Goal: Use online tool/utility: Utilize a website feature to perform a specific function

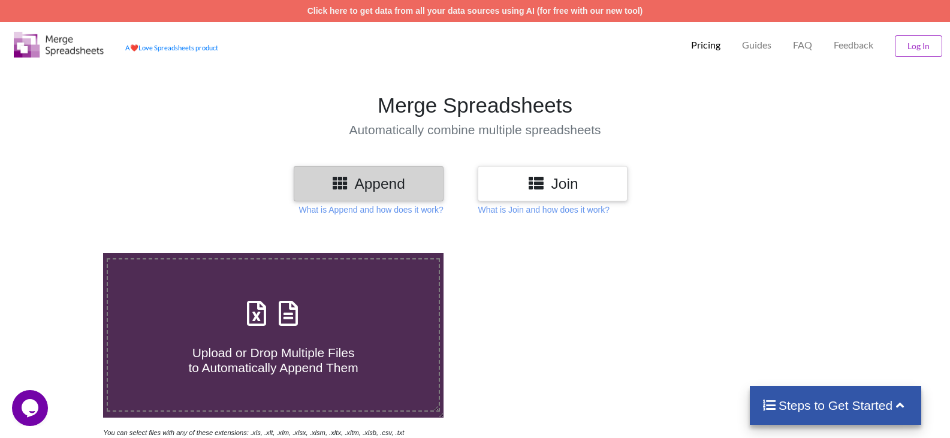
click at [270, 322] on span at bounding box center [274, 314] width 64 height 28
click at [66, 253] on input "Upload or Drop Multiple Files to Automatically Append Them" at bounding box center [66, 253] width 0 height 0
type input "C:\fakepath\19a.xlsx"
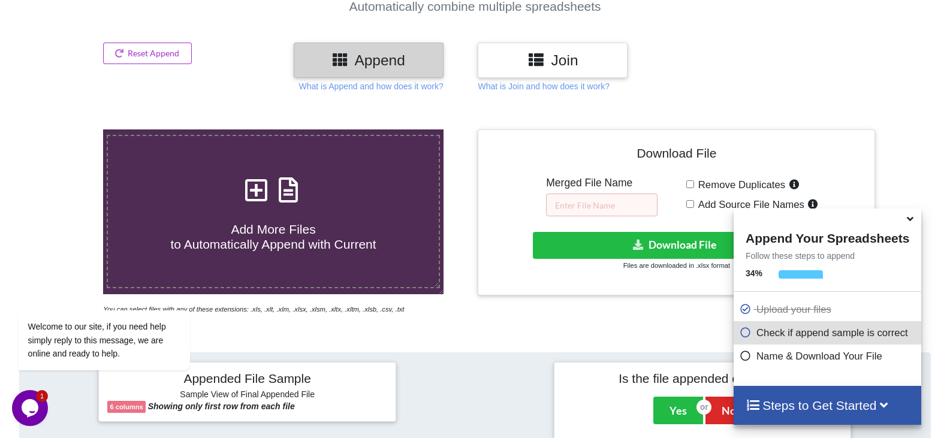
scroll to position [116, 0]
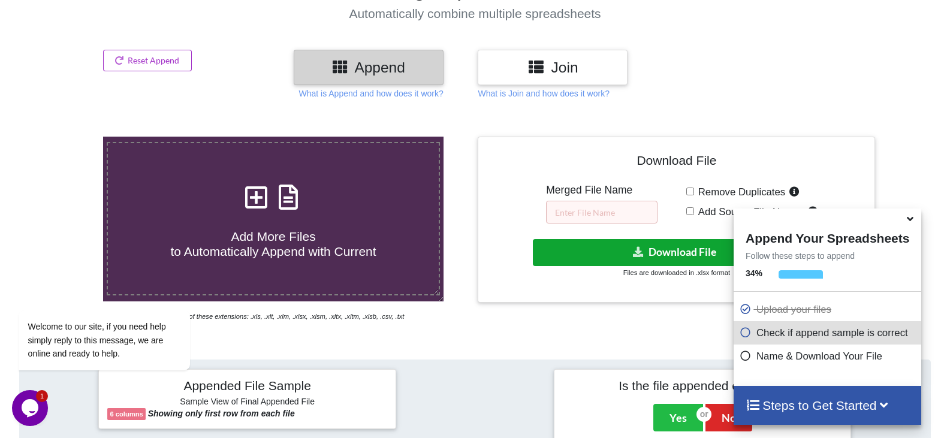
click at [618, 249] on button "Download File" at bounding box center [675, 252] width 285 height 27
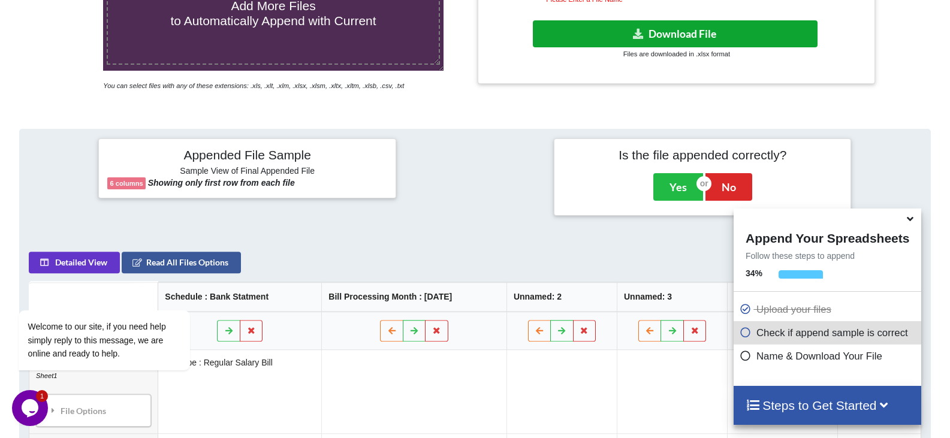
scroll to position [356, 0]
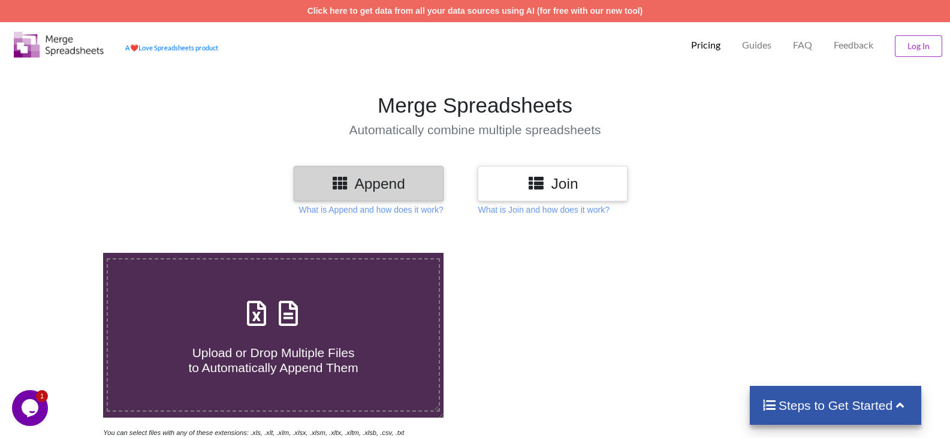
click at [258, 318] on icon at bounding box center [257, 307] width 30 height 25
click at [66, 253] on input "Upload or Drop Multiple Files to Automatically Append Them" at bounding box center [66, 253] width 0 height 0
type input "C:\fakepath\20251013151619.xlsx"
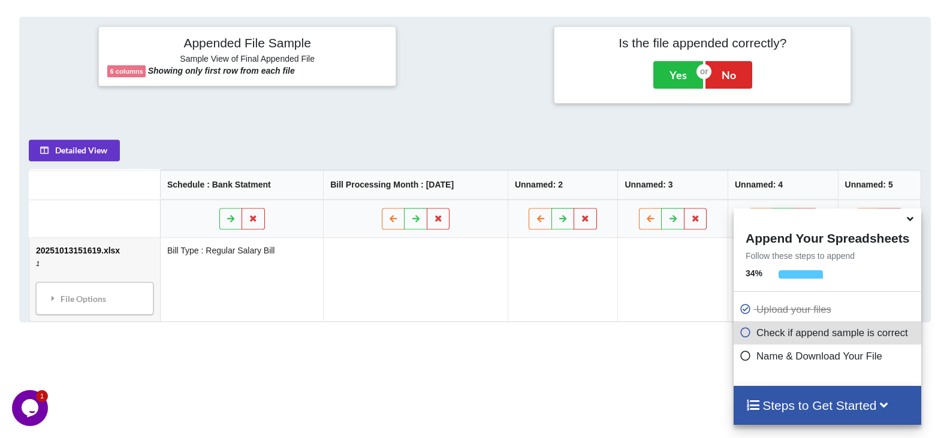
scroll to position [476, 0]
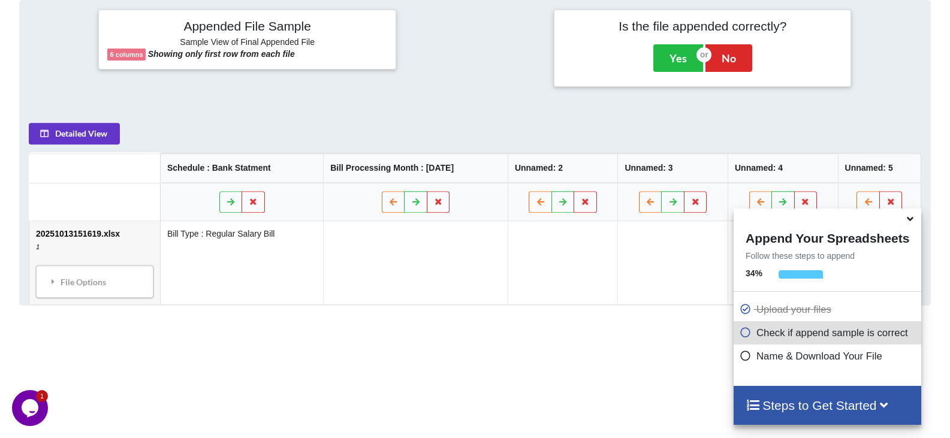
click at [785, 396] on div "Steps to Get Started" at bounding box center [828, 405] width 188 height 39
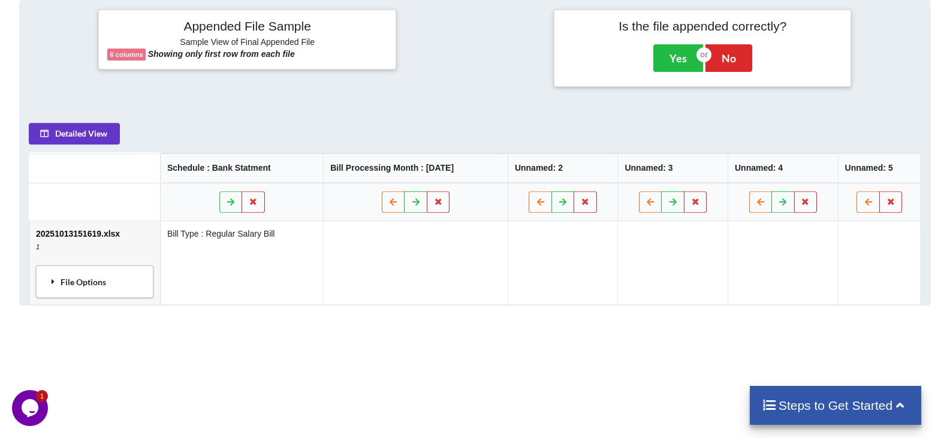
click at [105, 284] on div "File Options" at bounding box center [95, 281] width 110 height 25
